Goal: Check status: Check status

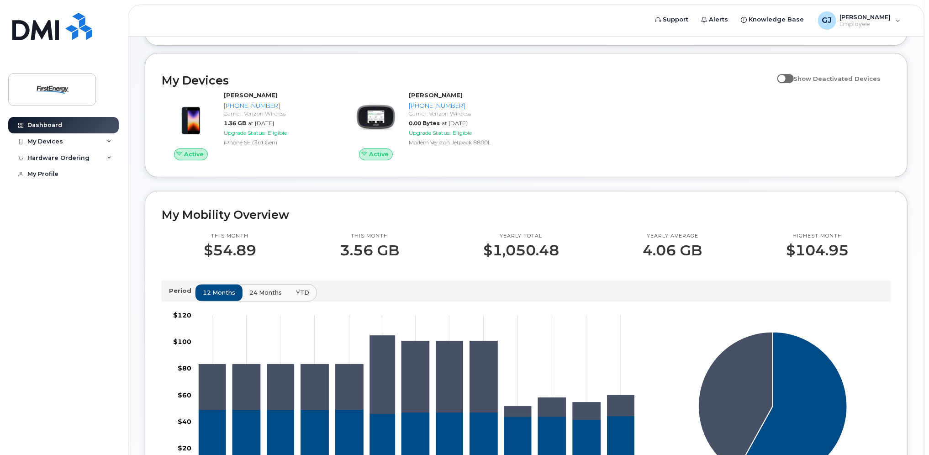
scroll to position [137, 0]
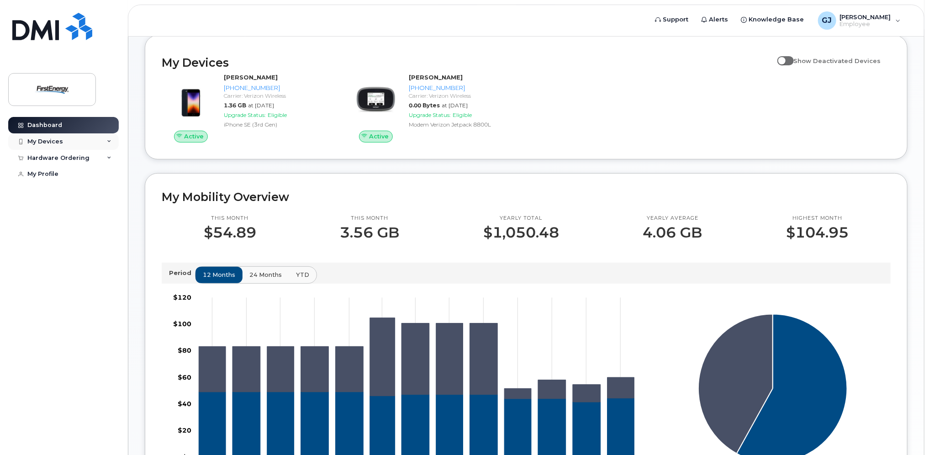
click at [100, 142] on div "My Devices" at bounding box center [63, 141] width 111 height 16
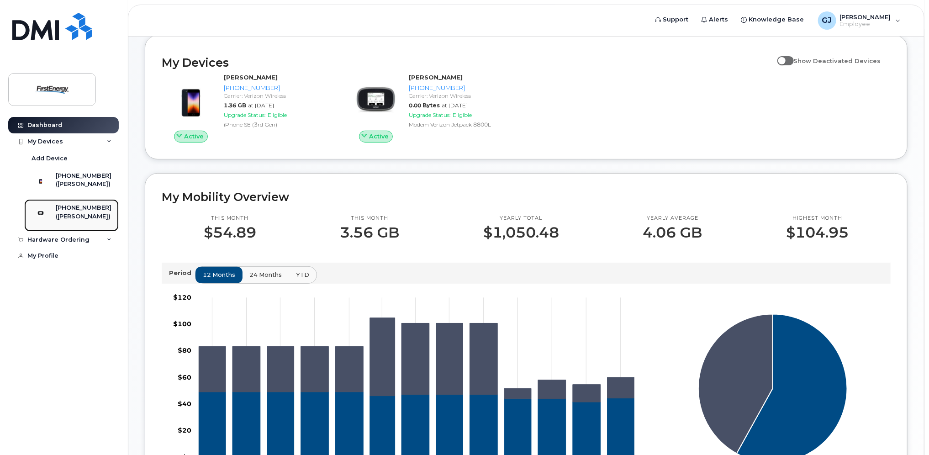
click at [95, 221] on div "([PERSON_NAME])" at bounding box center [84, 216] width 56 height 8
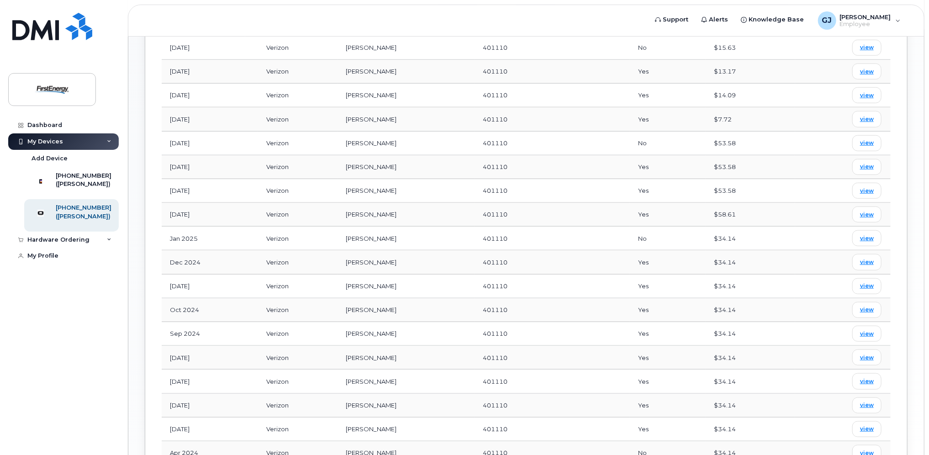
scroll to position [413, 0]
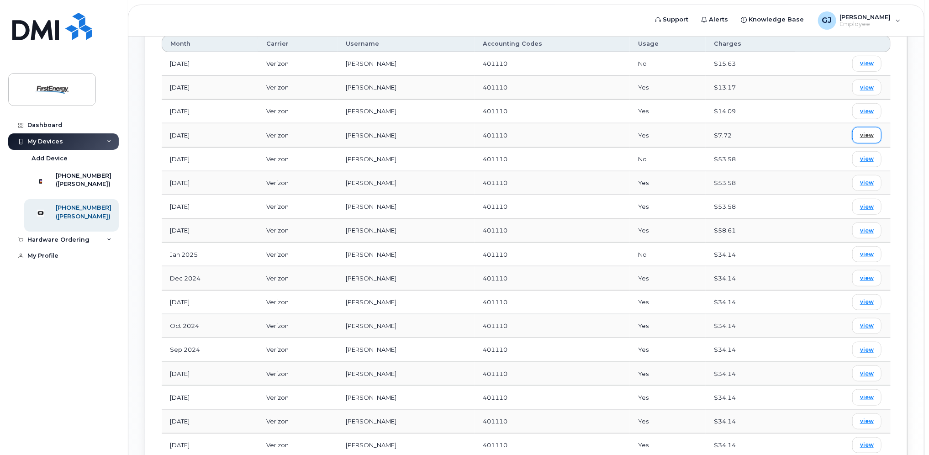
click at [869, 135] on span "view" at bounding box center [867, 135] width 14 height 8
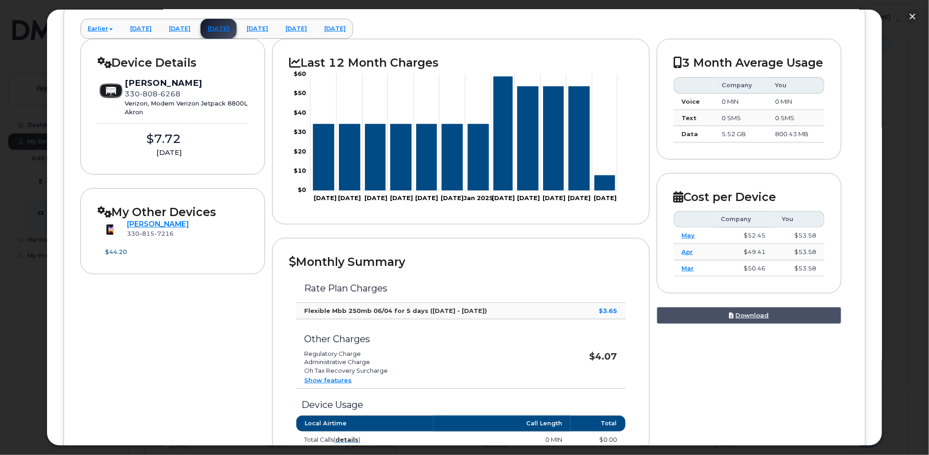
scroll to position [130, 0]
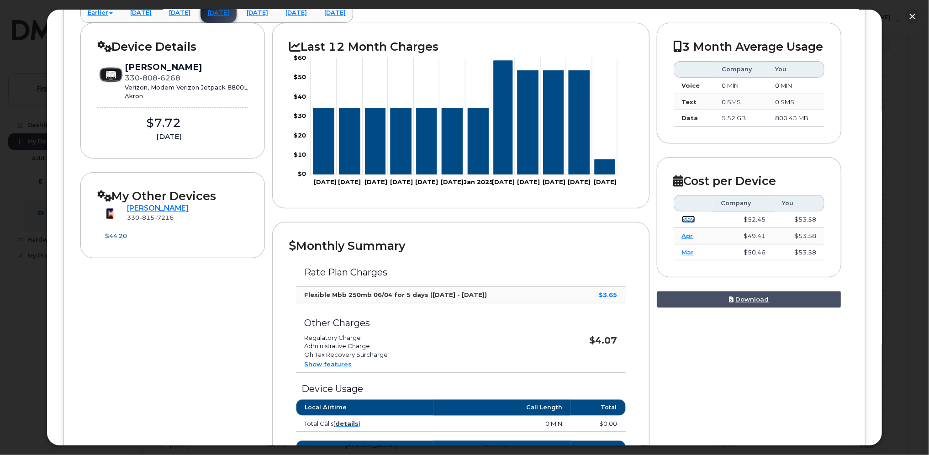
click at [685, 223] on link "May" at bounding box center [688, 219] width 13 height 7
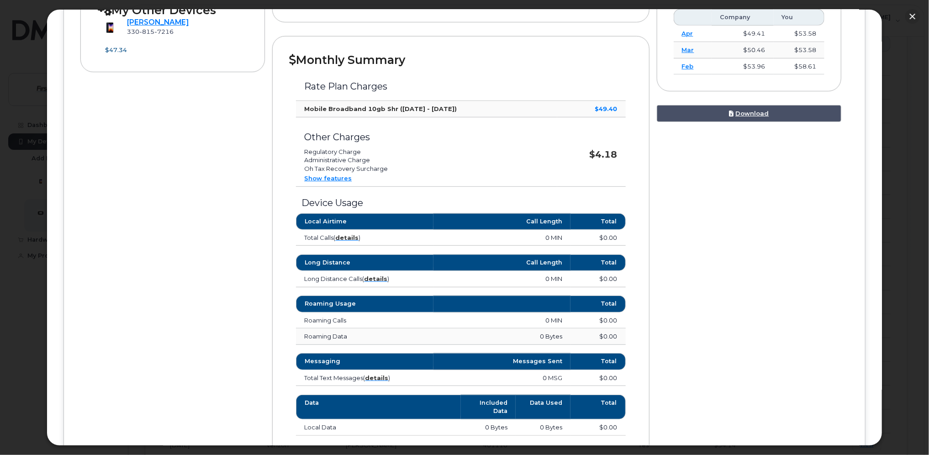
scroll to position [267, 0]
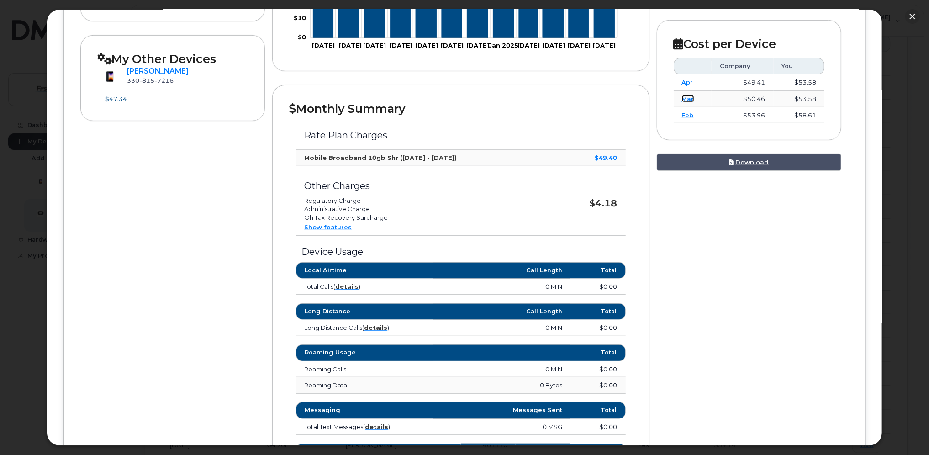
click at [685, 102] on link "Mar" at bounding box center [688, 98] width 12 height 7
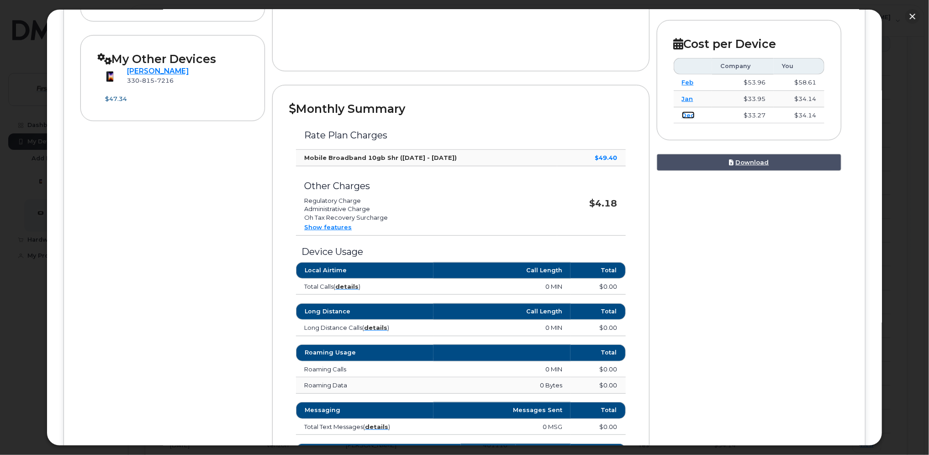
click at [685, 119] on link "Dec" at bounding box center [688, 114] width 13 height 7
click at [684, 119] on link "Sep" at bounding box center [688, 114] width 12 height 7
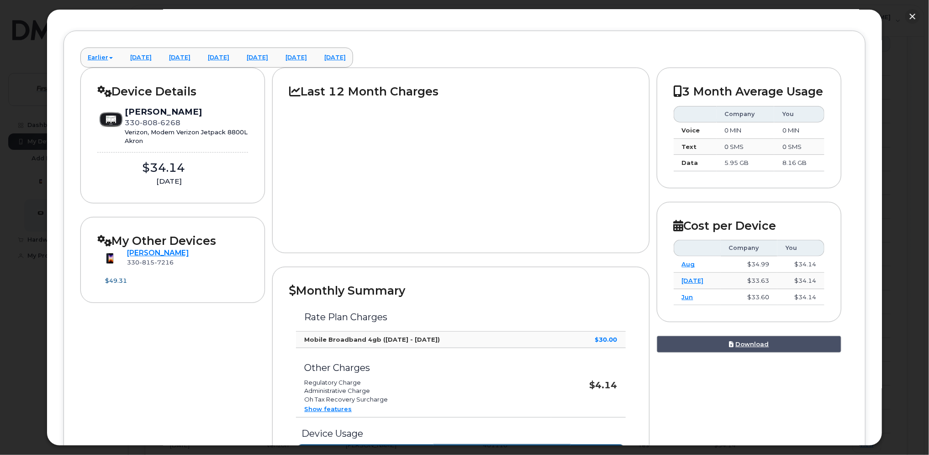
scroll to position [84, 0]
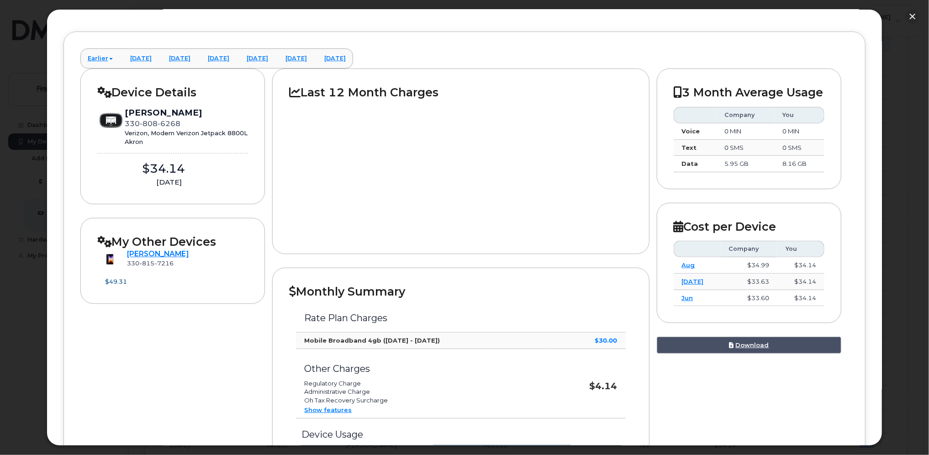
click at [325, 95] on h2 "Last 12 Month Charges" at bounding box center [460, 92] width 343 height 14
click at [140, 249] on link "[PERSON_NAME]" at bounding box center [158, 253] width 62 height 9
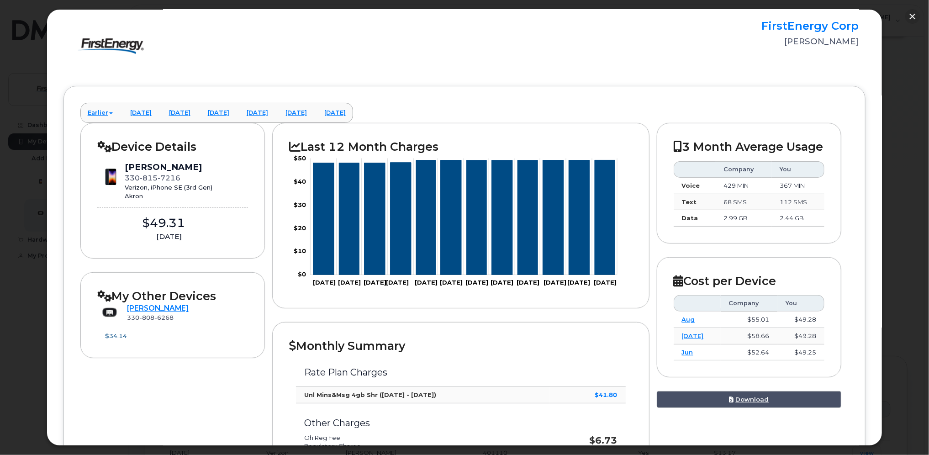
scroll to position [0, 0]
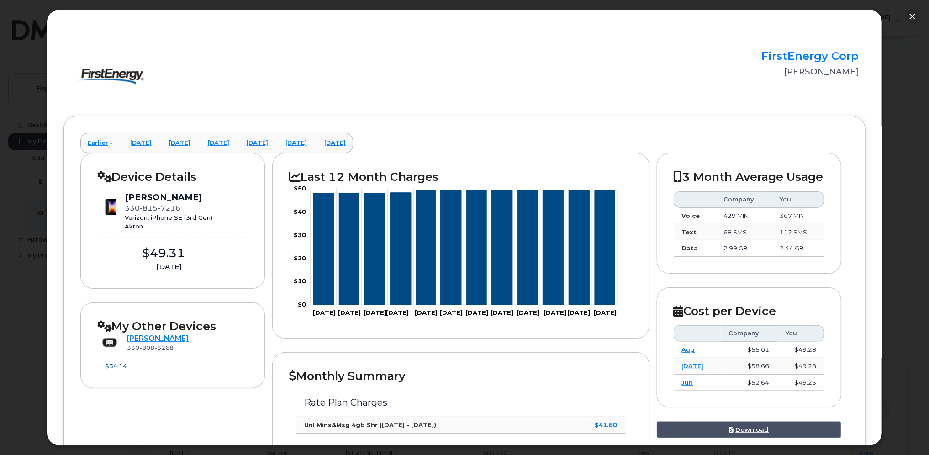
click at [118, 72] on img at bounding box center [111, 76] width 82 height 52
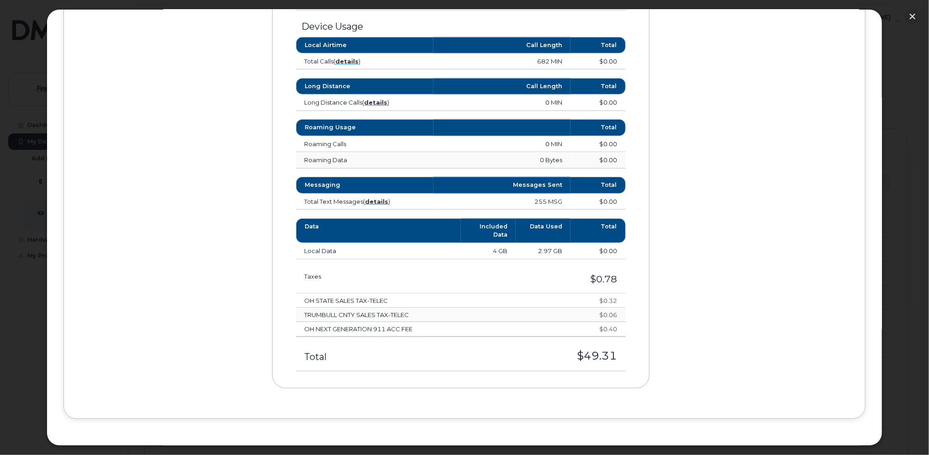
scroll to position [276, 0]
click at [911, 16] on button "button" at bounding box center [912, 16] width 15 height 15
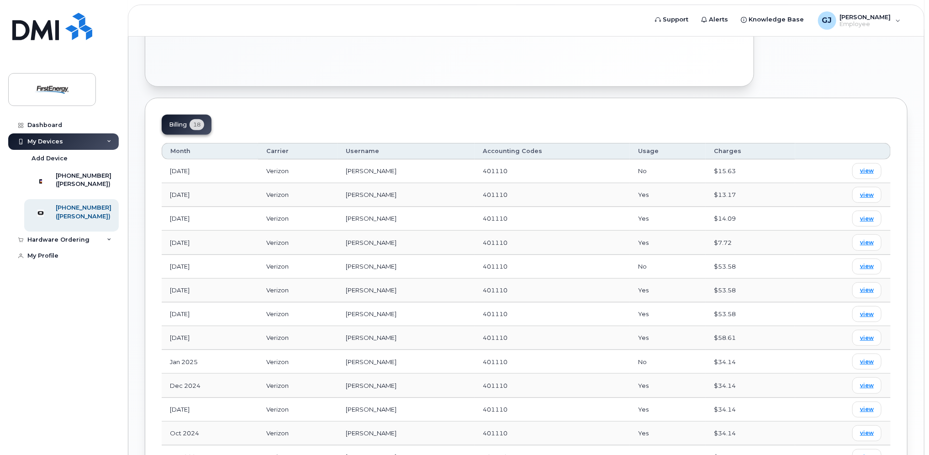
scroll to position [321, 0]
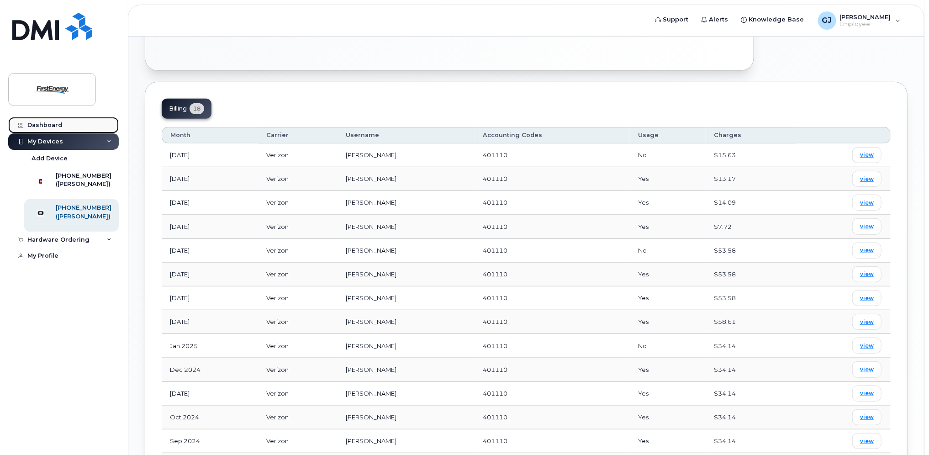
click at [42, 121] on div "Dashboard" at bounding box center [44, 124] width 35 height 7
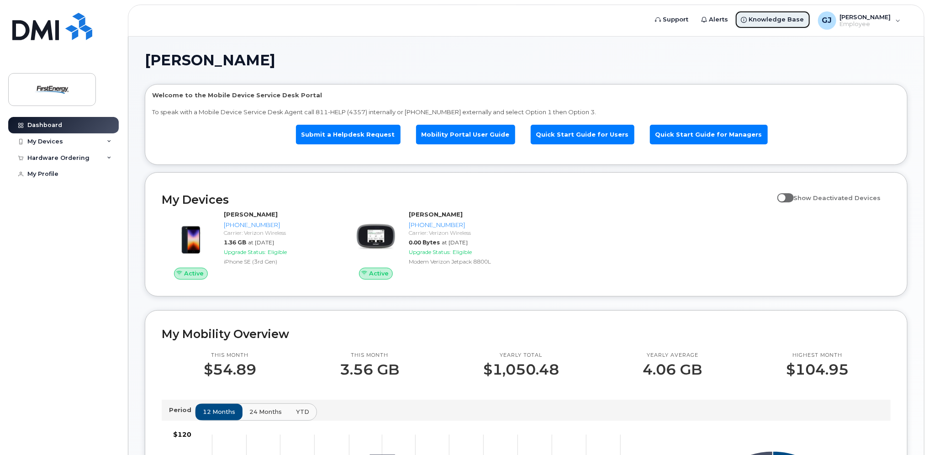
click at [794, 20] on span "Knowledge Base" at bounding box center [776, 19] width 55 height 9
click at [897, 21] on div "[PERSON_NAME], [PERSON_NAME]" at bounding box center [858, 20] width 95 height 18
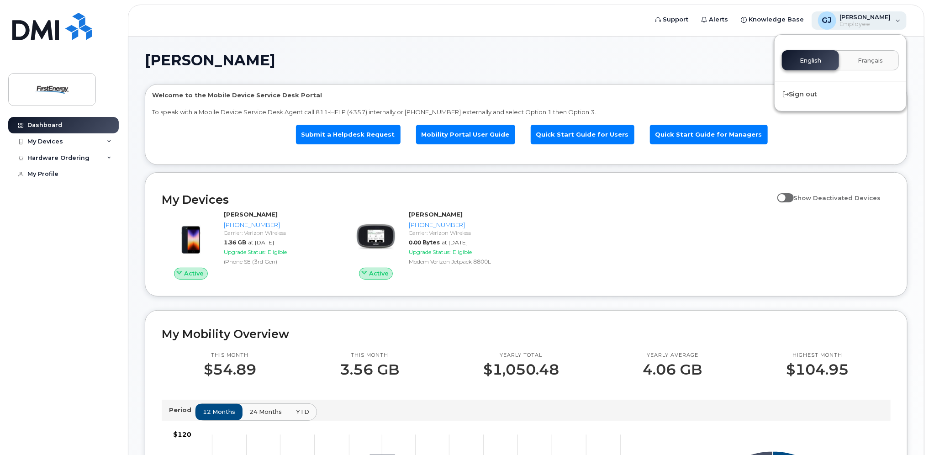
click at [897, 21] on div "[PERSON_NAME], [PERSON_NAME]" at bounding box center [858, 20] width 95 height 18
